Goal: Transaction & Acquisition: Download file/media

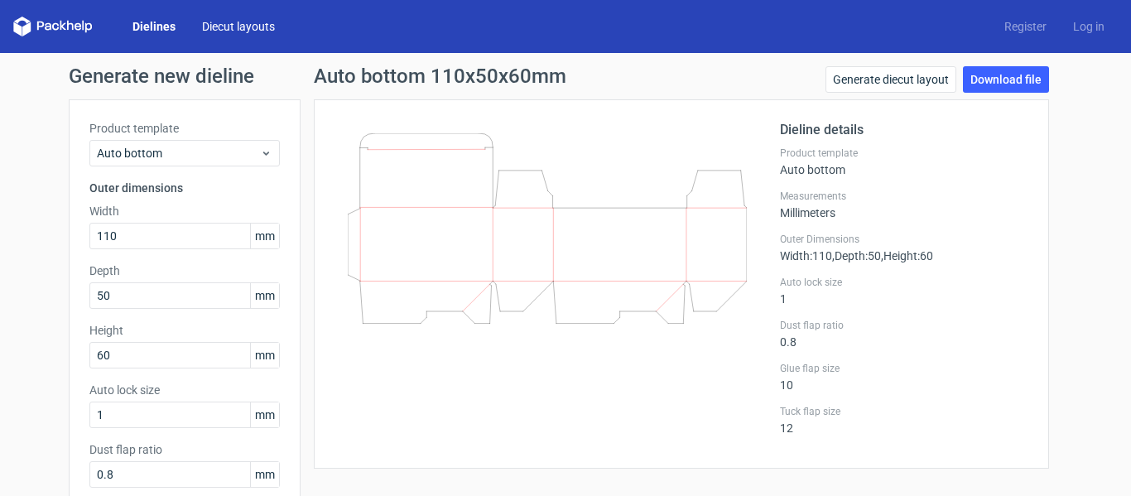
click at [214, 22] on link "Diecut layouts" at bounding box center [238, 26] width 99 height 17
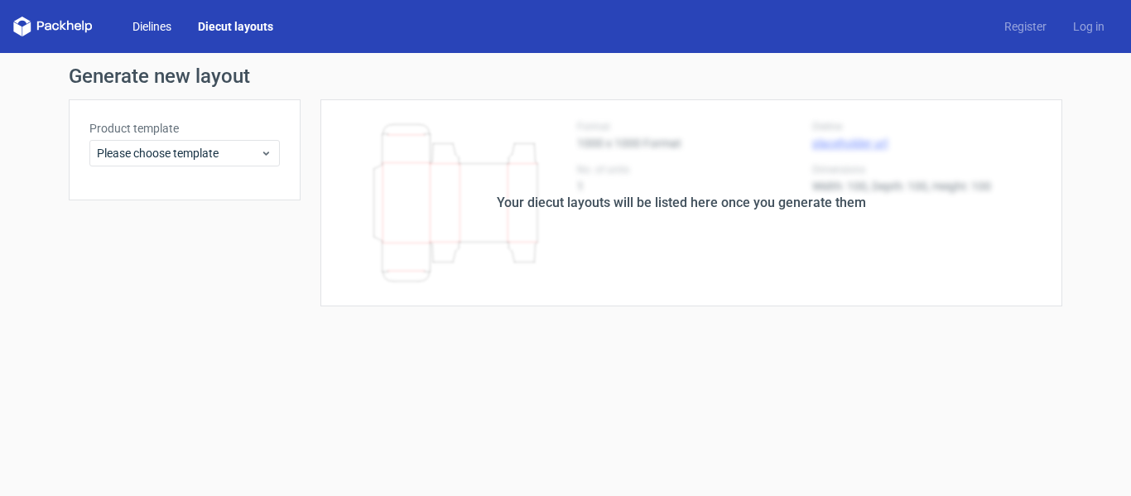
click at [167, 22] on link "Dielines" at bounding box center [151, 26] width 65 height 17
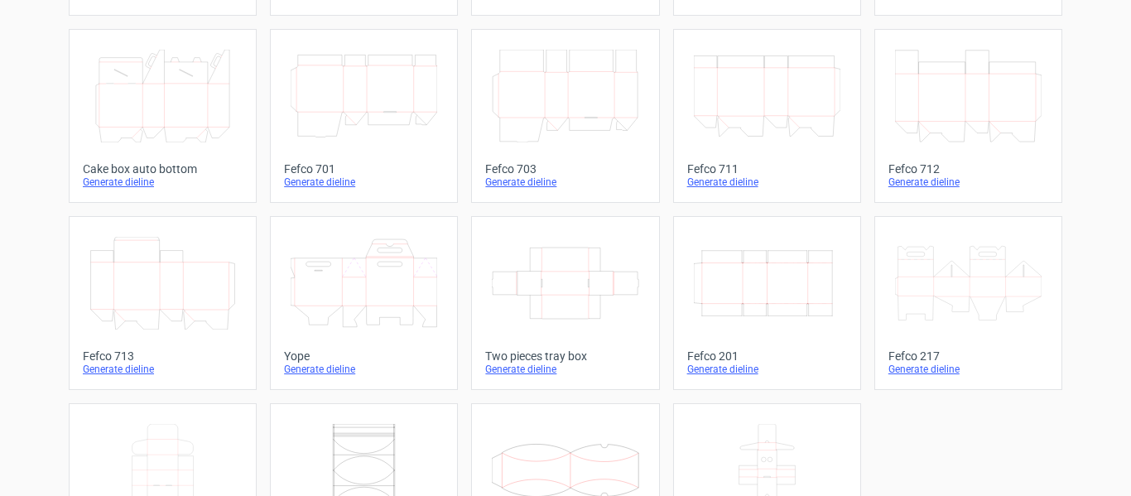
scroll to position [539, 0]
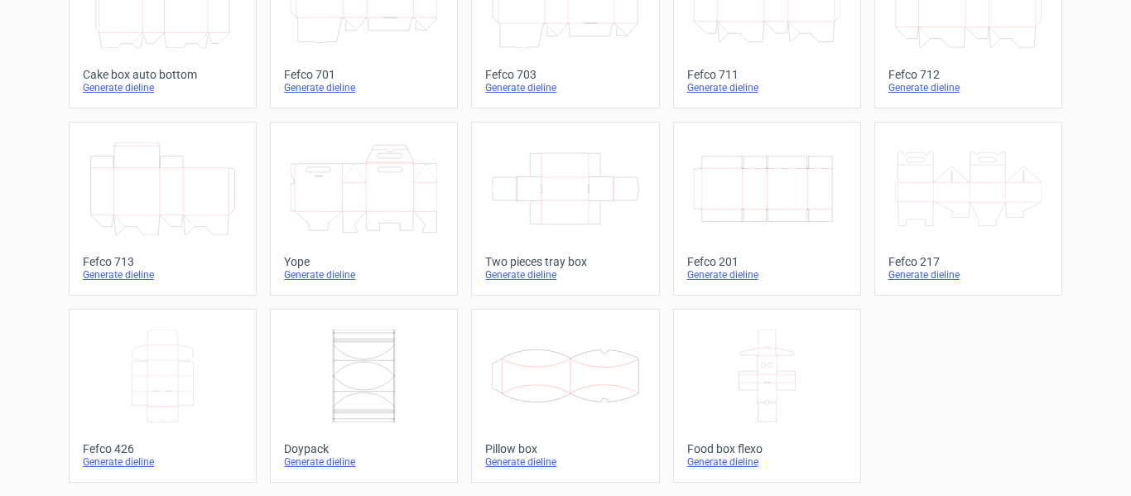
click at [989, 214] on icon at bounding box center [968, 188] width 147 height 93
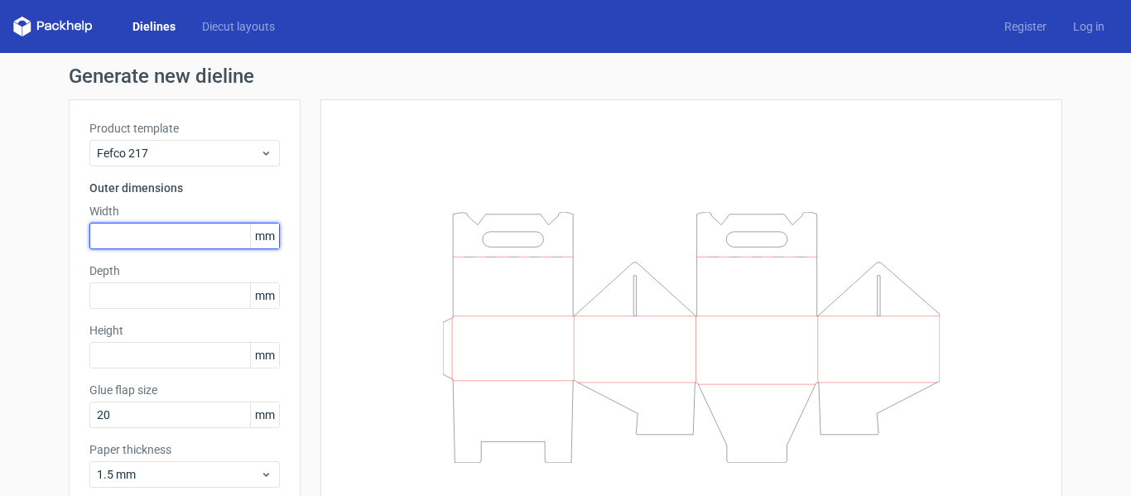
click at [134, 233] on input "text" at bounding box center [184, 236] width 190 height 26
type input "92"
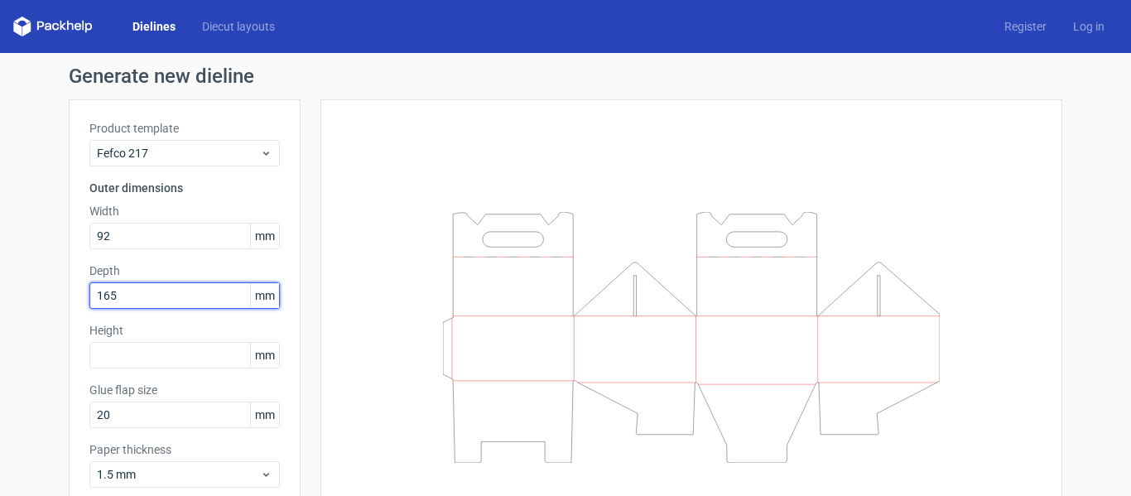
drag, startPoint x: 65, startPoint y: 320, endPoint x: 54, endPoint y: 326, distance: 13.4
click at [54, 326] on div "Generate new dieline Product template Fefco 217 Outer dimensions Width 92 mm De…" at bounding box center [565, 321] width 1131 height 536
type input "1"
type input "92"
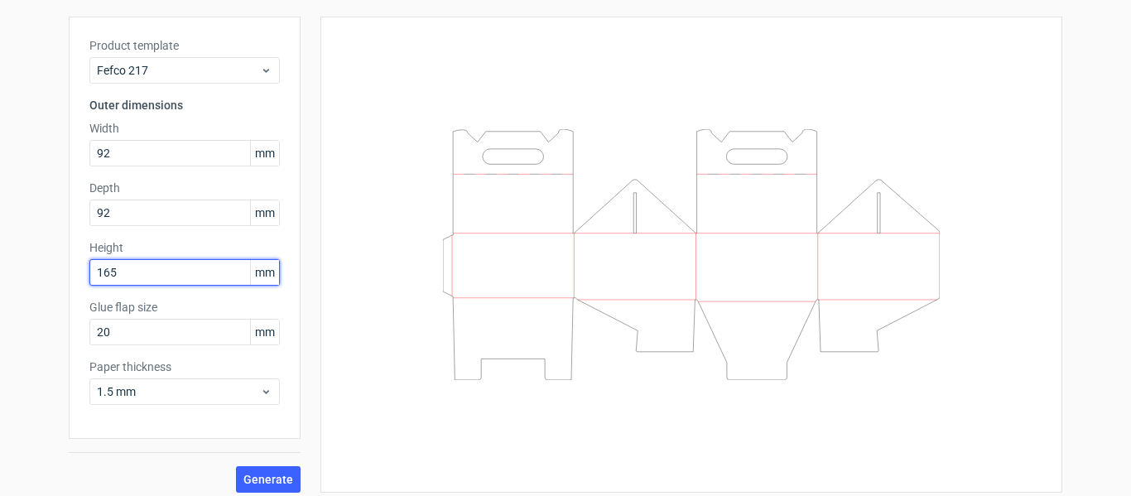
scroll to position [93, 0]
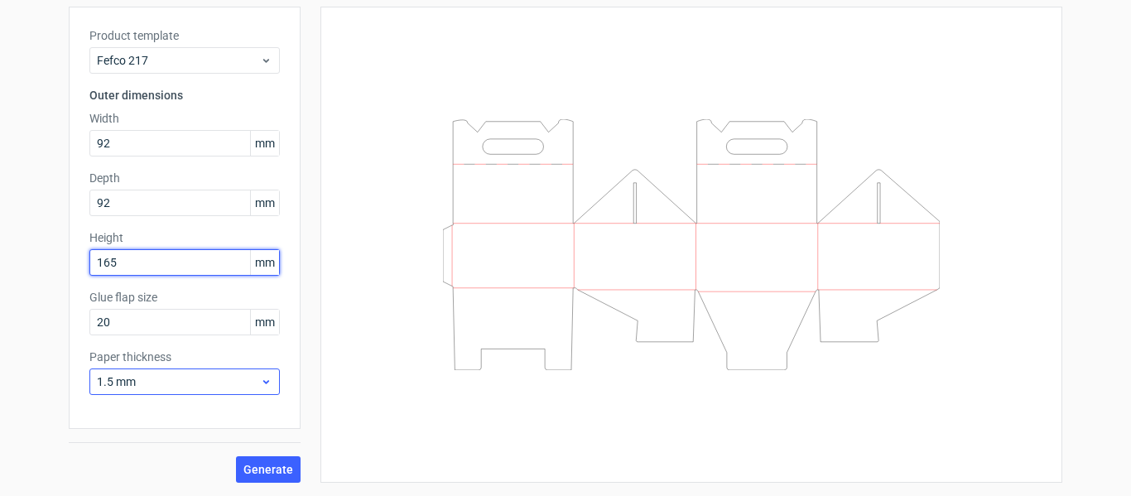
type input "165"
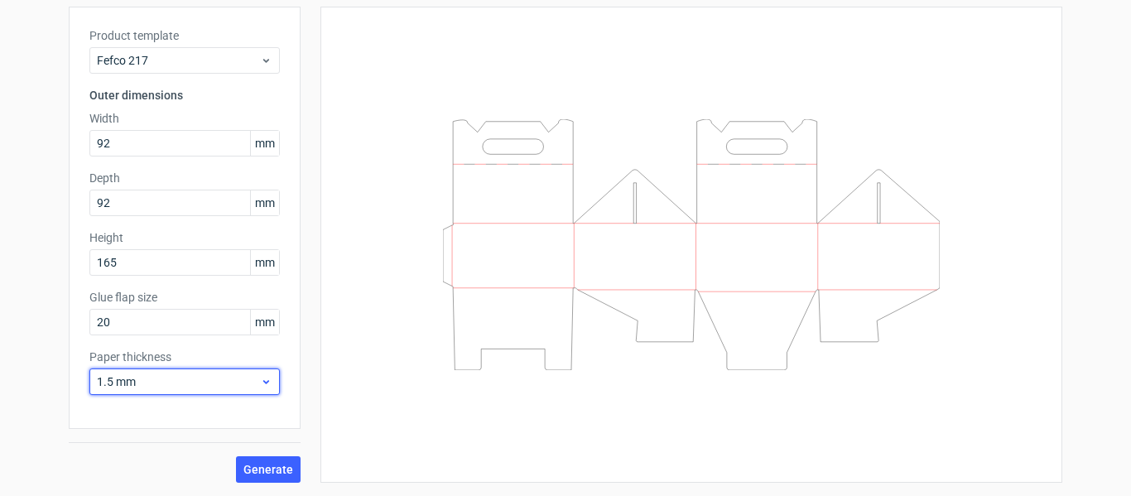
click at [208, 385] on span "1.5 mm" at bounding box center [178, 381] width 163 height 17
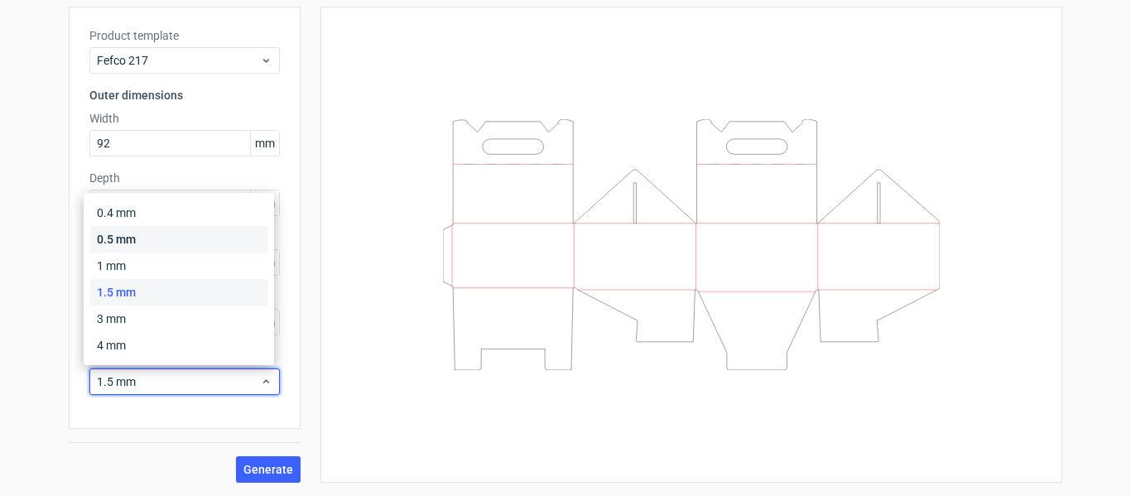
click at [151, 242] on div "0.5 mm" at bounding box center [178, 239] width 177 height 26
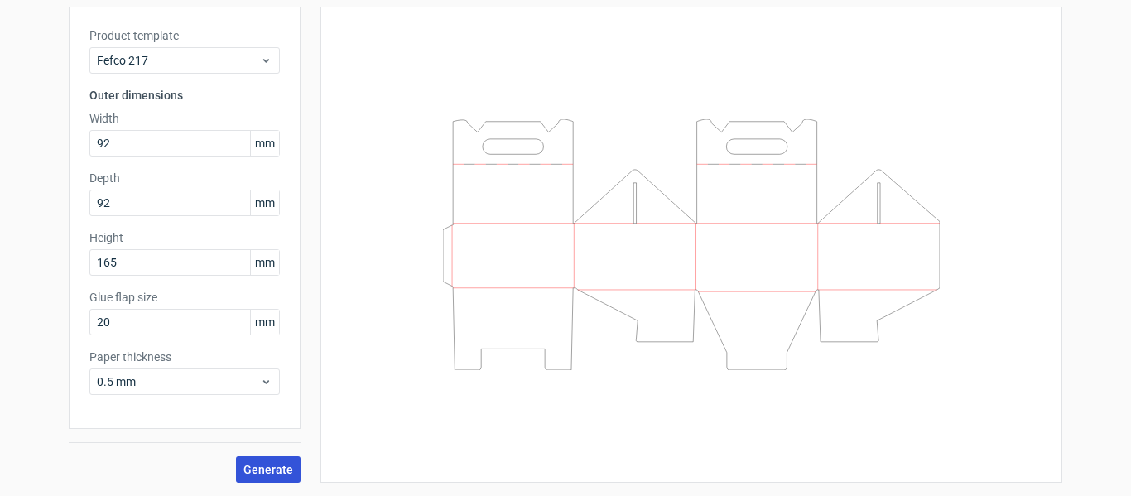
click at [261, 474] on span "Generate" at bounding box center [268, 470] width 50 height 12
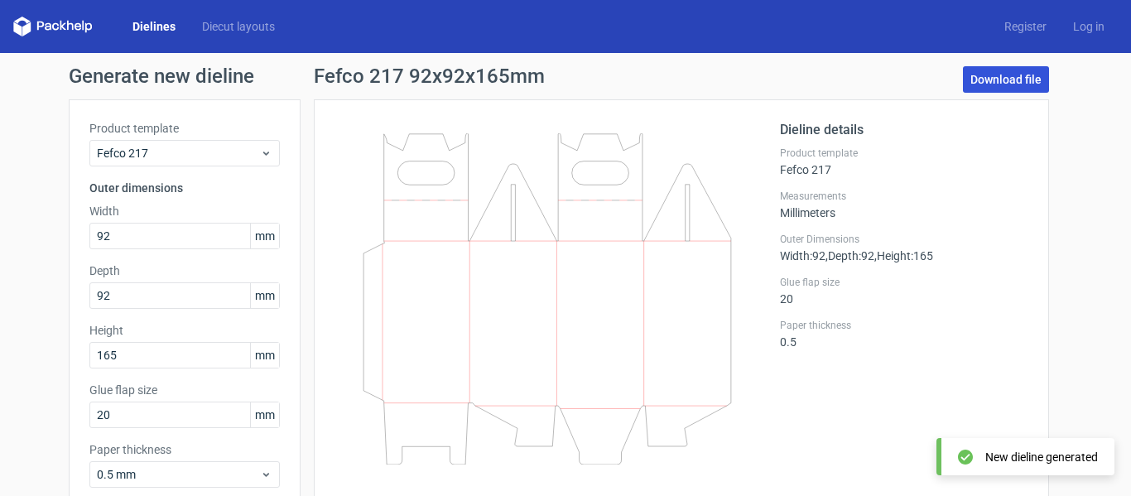
click at [1024, 83] on link "Download file" at bounding box center [1006, 79] width 86 height 26
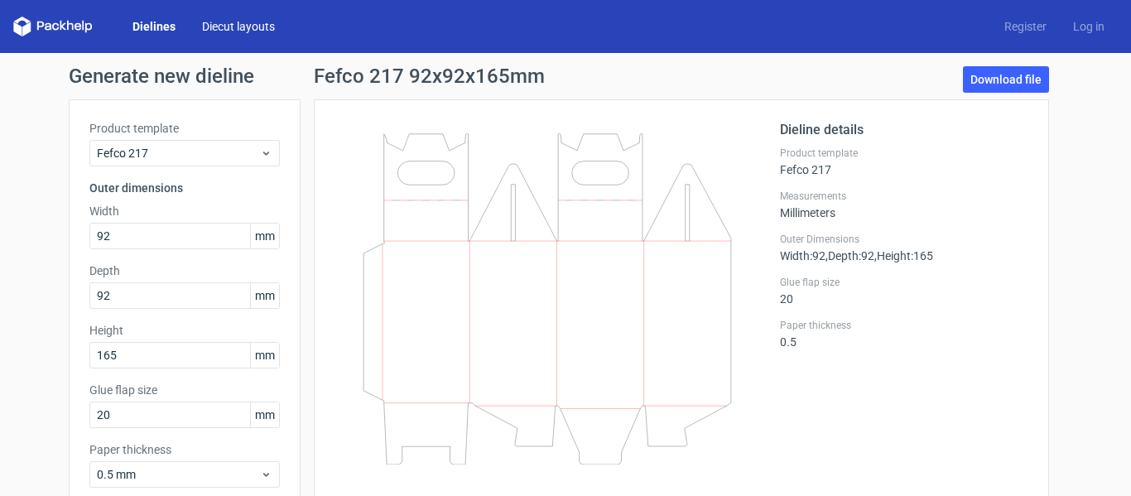
click at [233, 22] on link "Diecut layouts" at bounding box center [238, 26] width 99 height 17
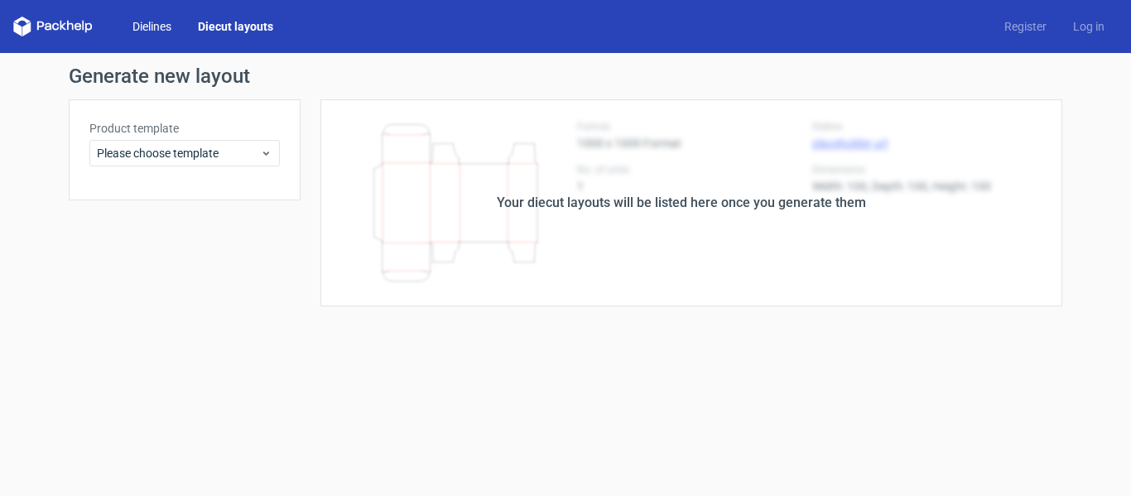
click at [166, 21] on link "Dielines" at bounding box center [151, 26] width 65 height 17
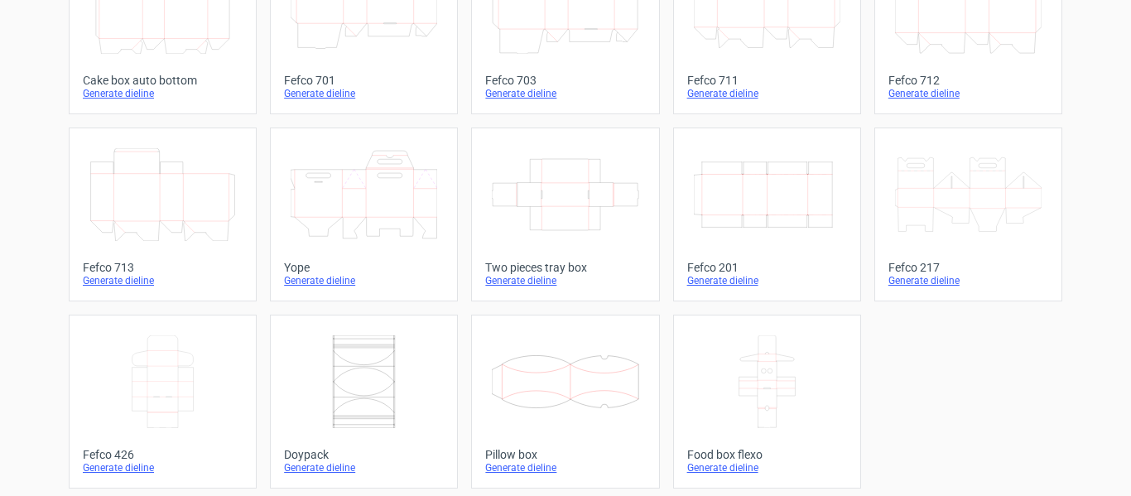
scroll to position [539, 0]
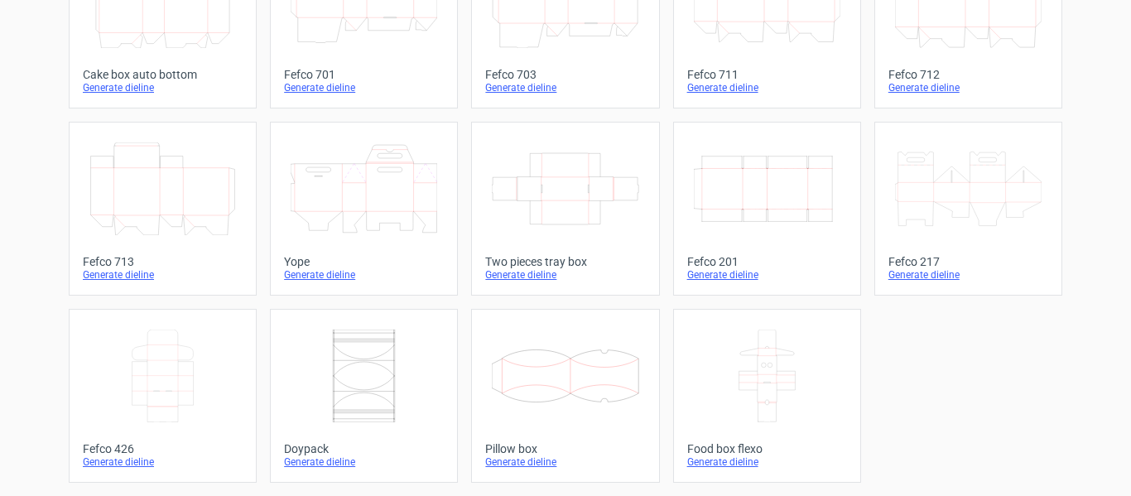
click at [210, 200] on icon at bounding box center [162, 188] width 147 height 93
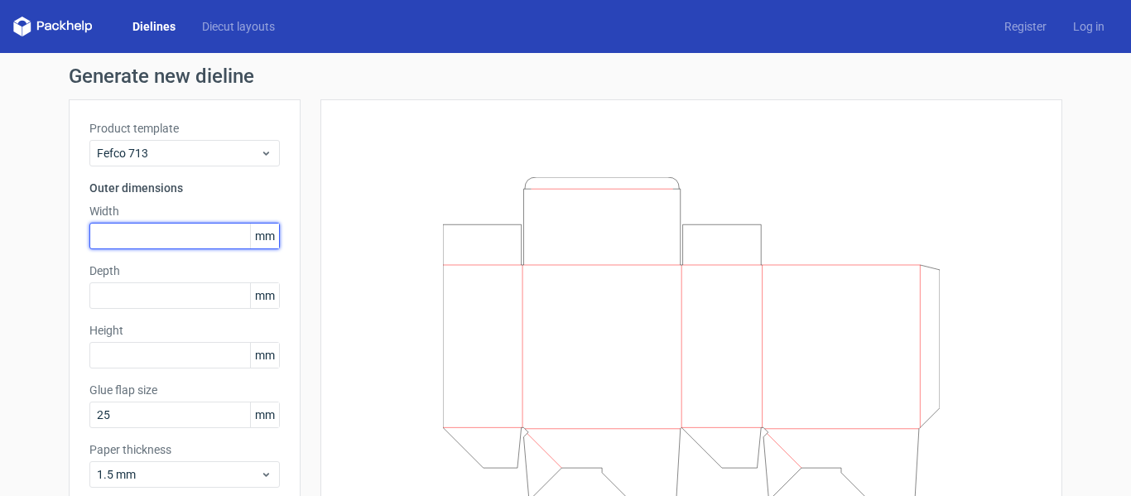
click at [177, 236] on input "text" at bounding box center [184, 236] width 190 height 26
type input "92"
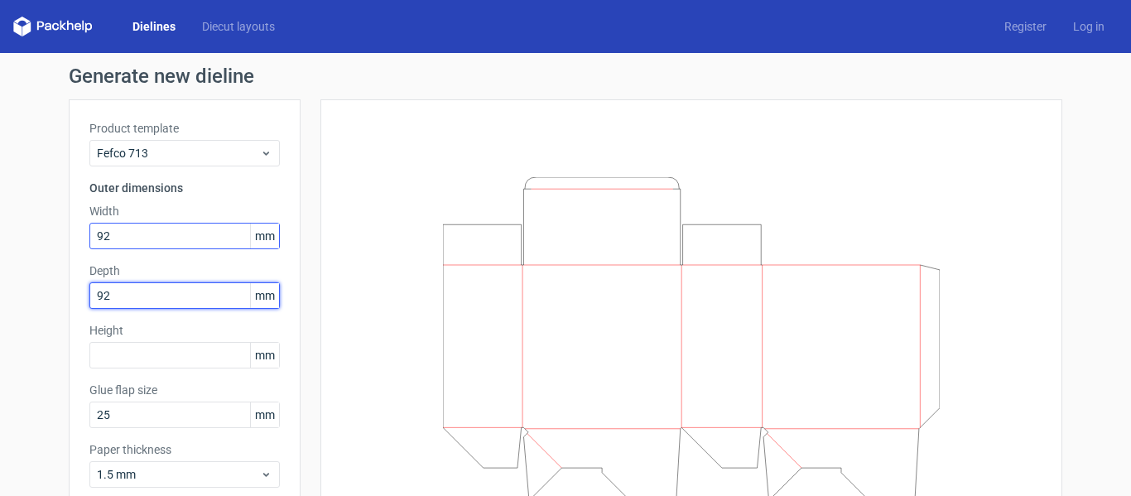
type input "92"
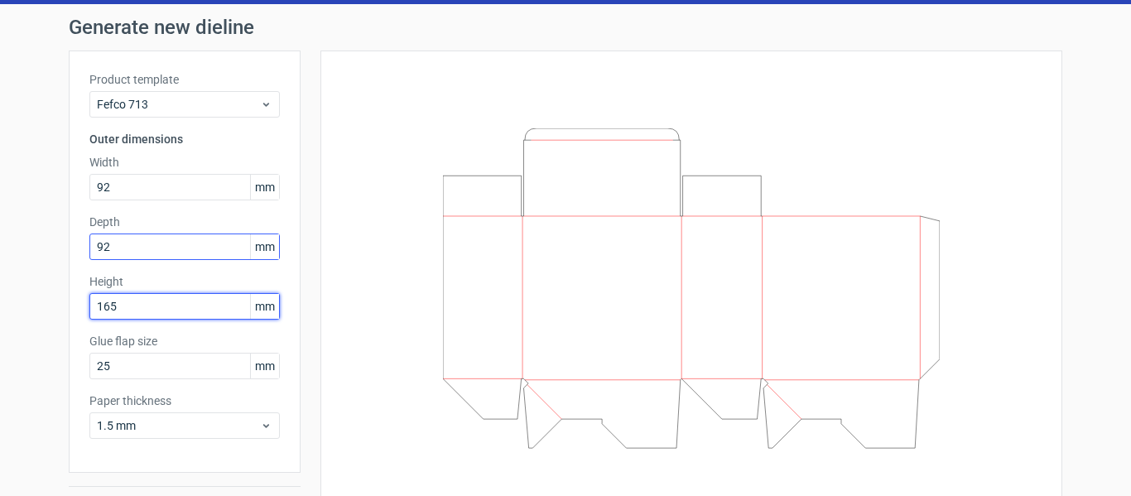
scroll to position [93, 0]
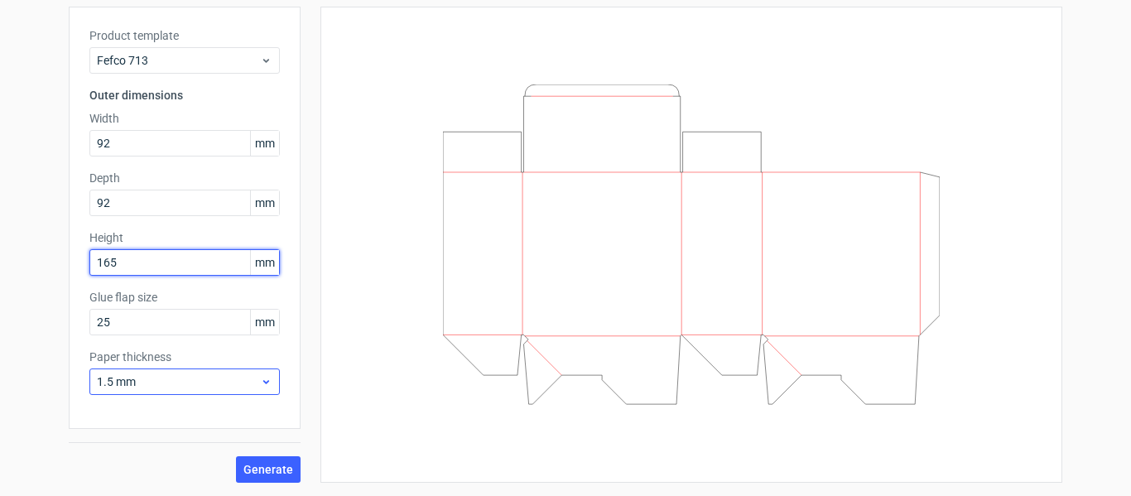
type input "165"
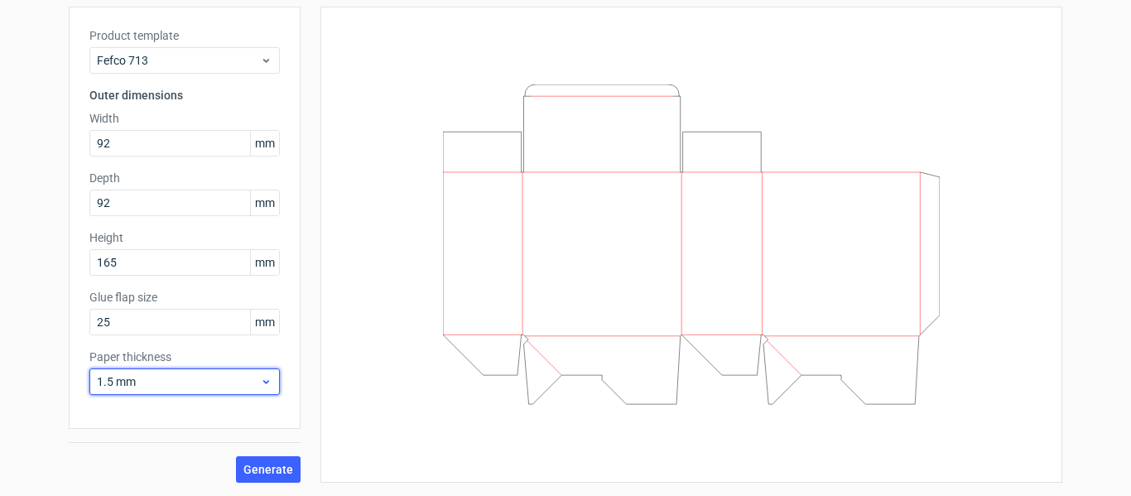
click at [140, 374] on span "1.5 mm" at bounding box center [178, 381] width 163 height 17
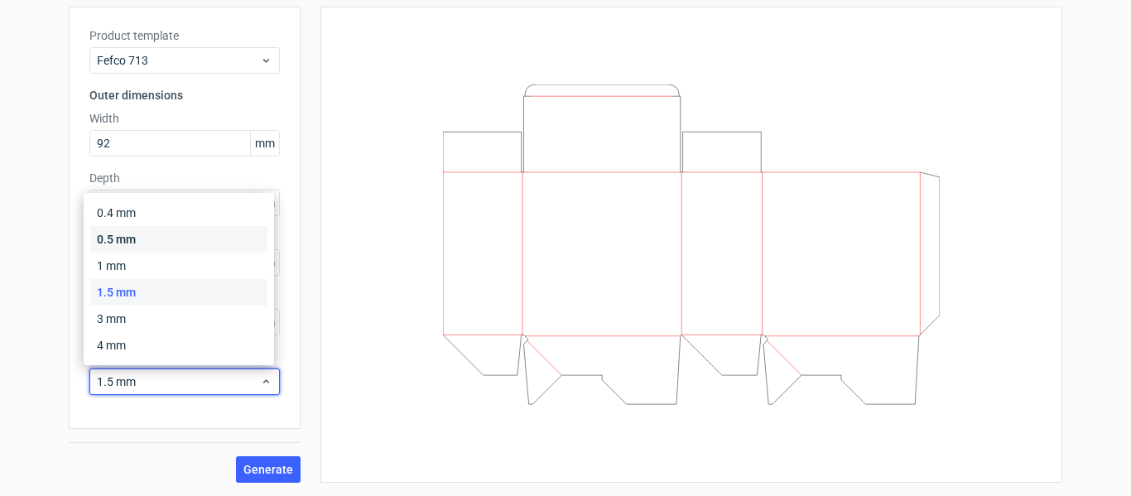
click at [141, 236] on div "0.5 mm" at bounding box center [178, 239] width 177 height 26
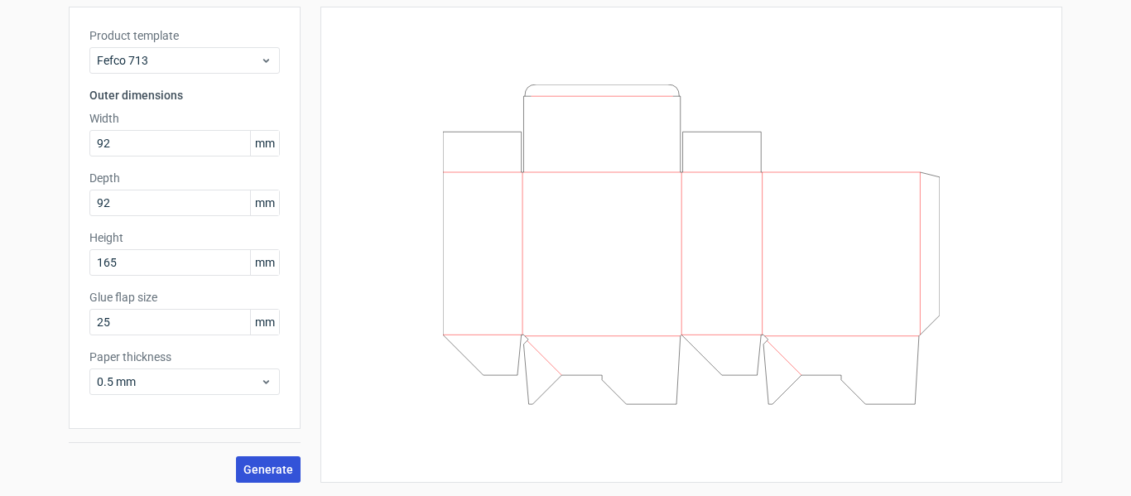
click at [270, 461] on button "Generate" at bounding box center [268, 469] width 65 height 26
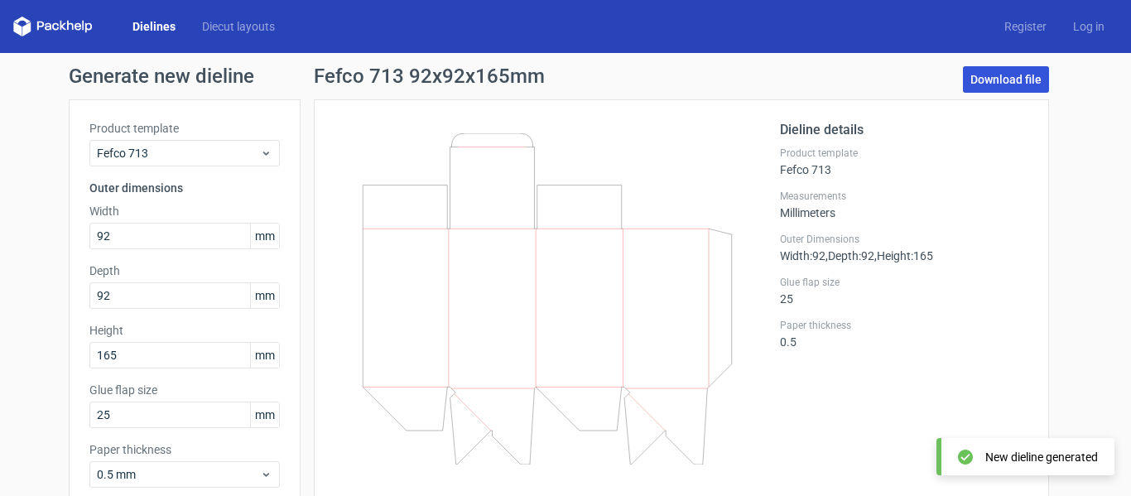
click at [1013, 82] on link "Download file" at bounding box center [1006, 79] width 86 height 26
